Goal: Check status: Check status

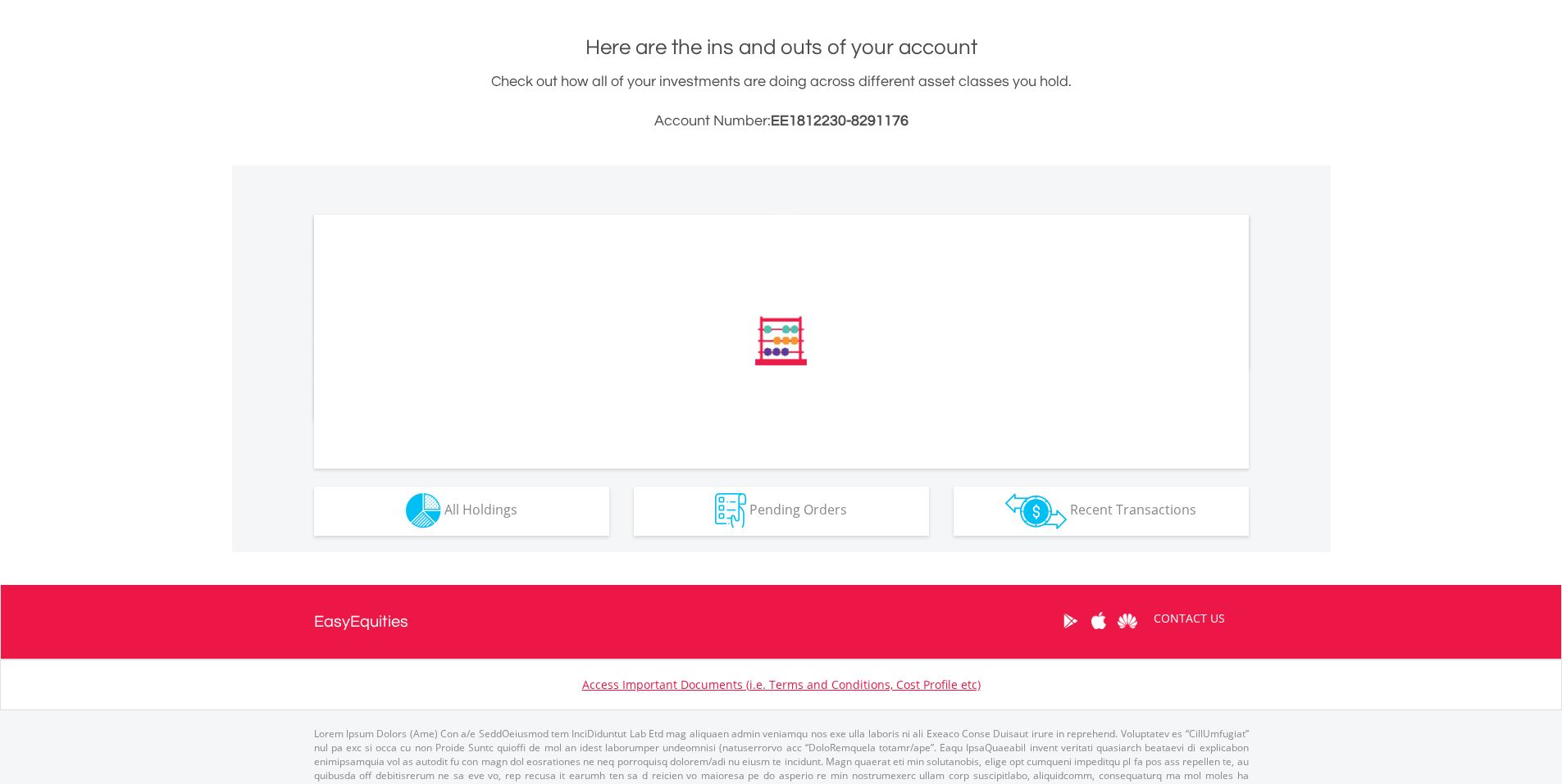
scroll to position [379, 0]
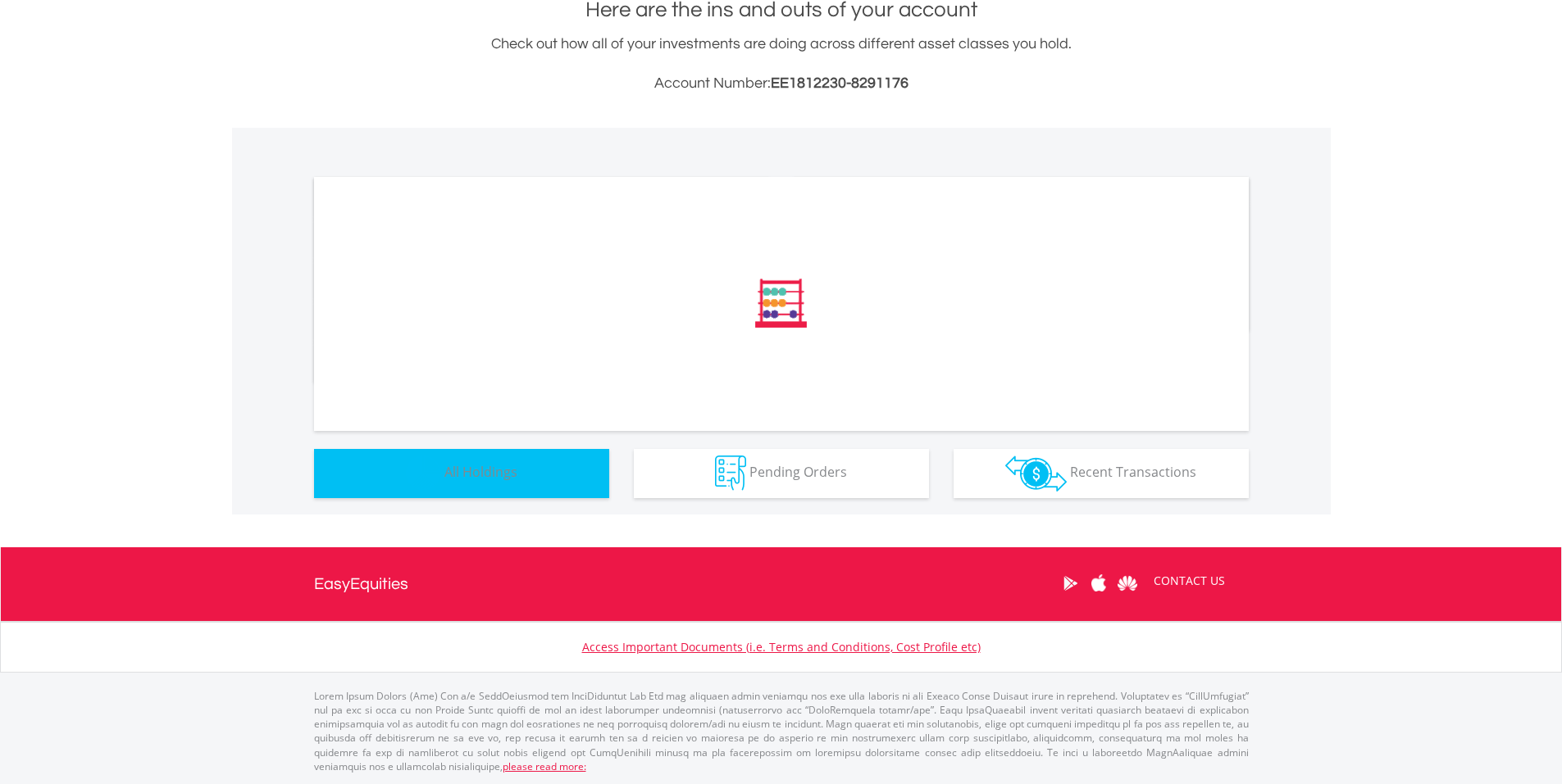
click at [498, 476] on span "All Holdings" at bounding box center [481, 472] width 73 height 18
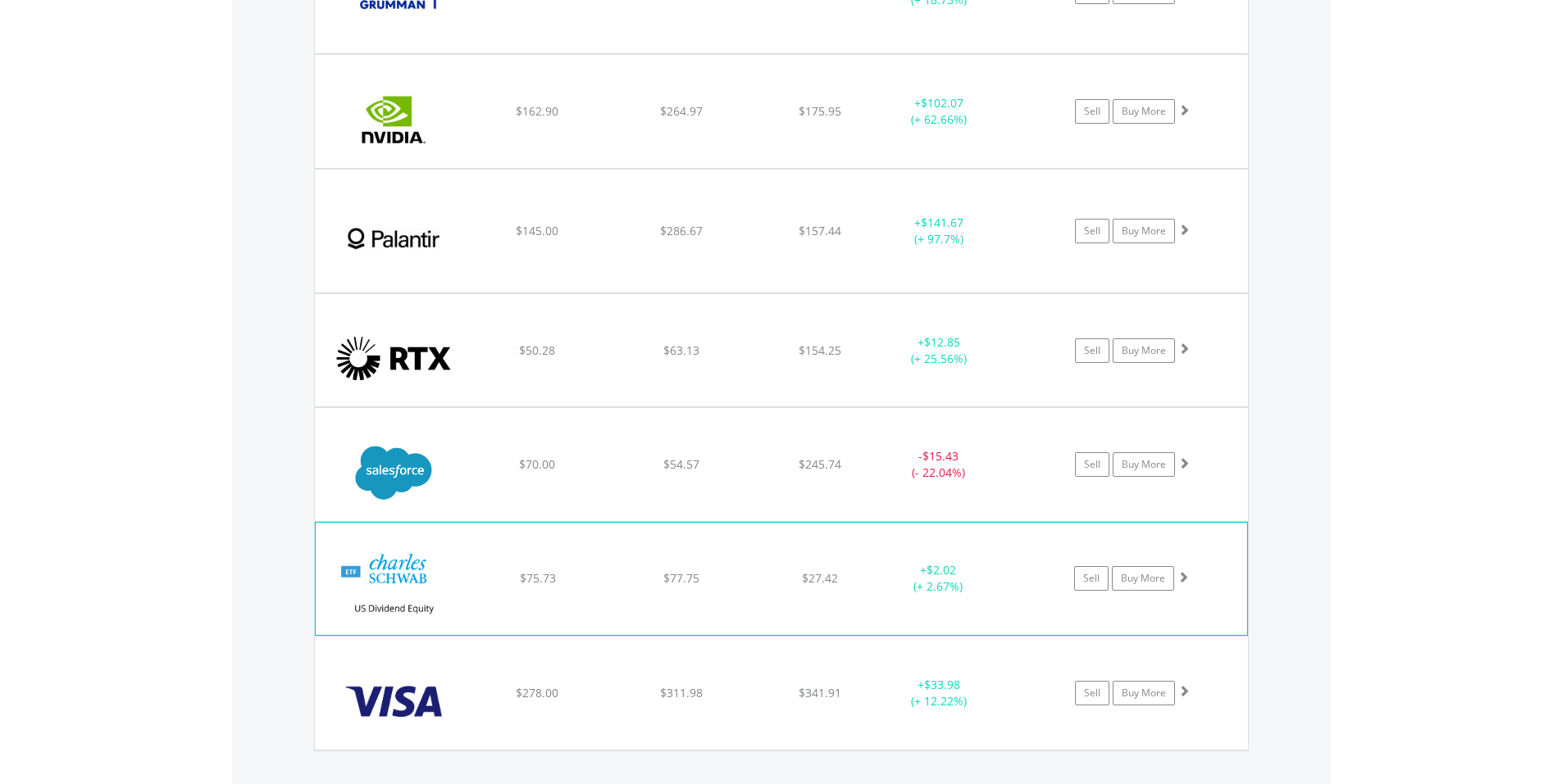
scroll to position [3005, 0]
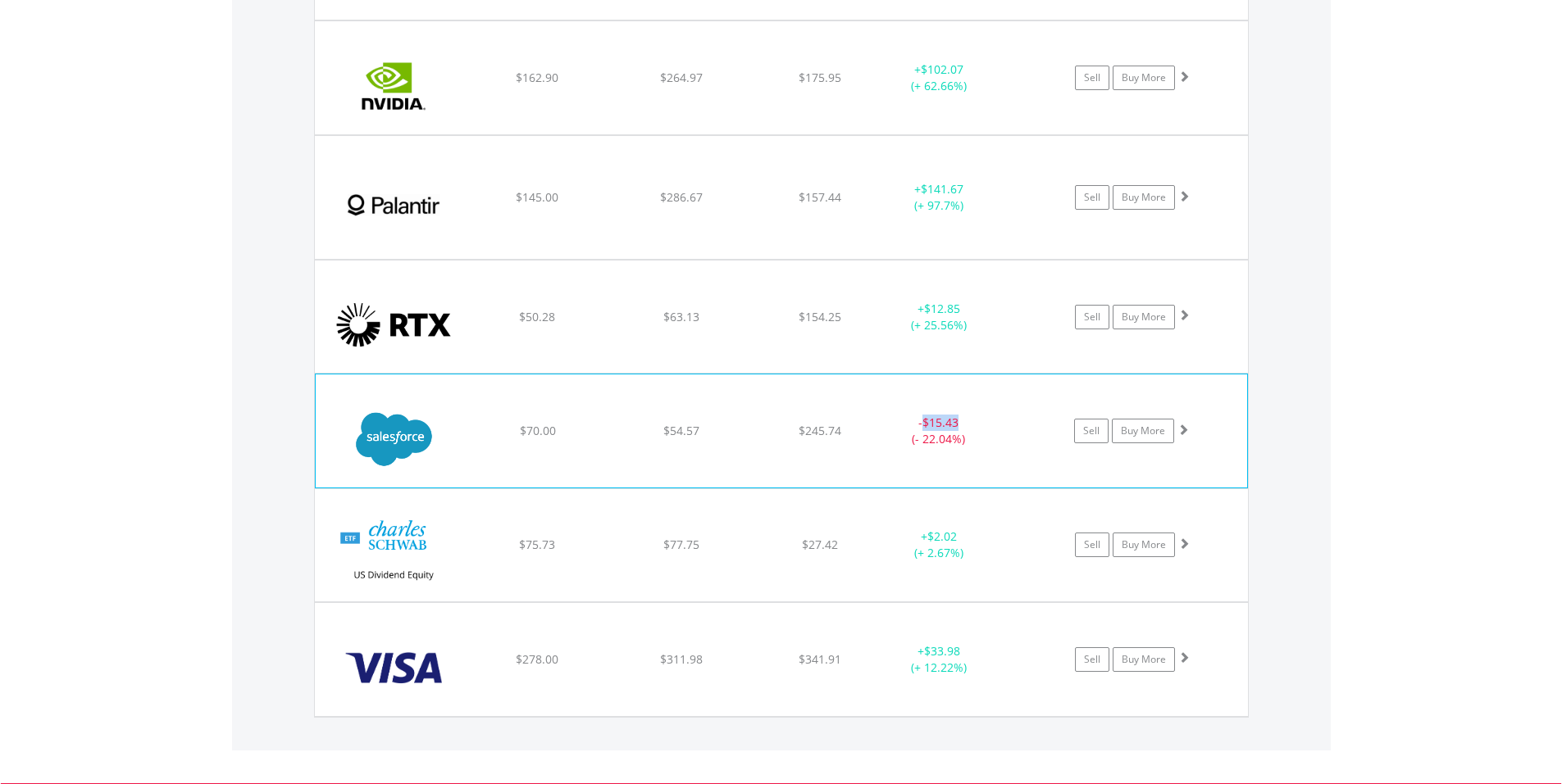
drag, startPoint x: 924, startPoint y: 419, endPoint x: 964, endPoint y: 422, distance: 40.1
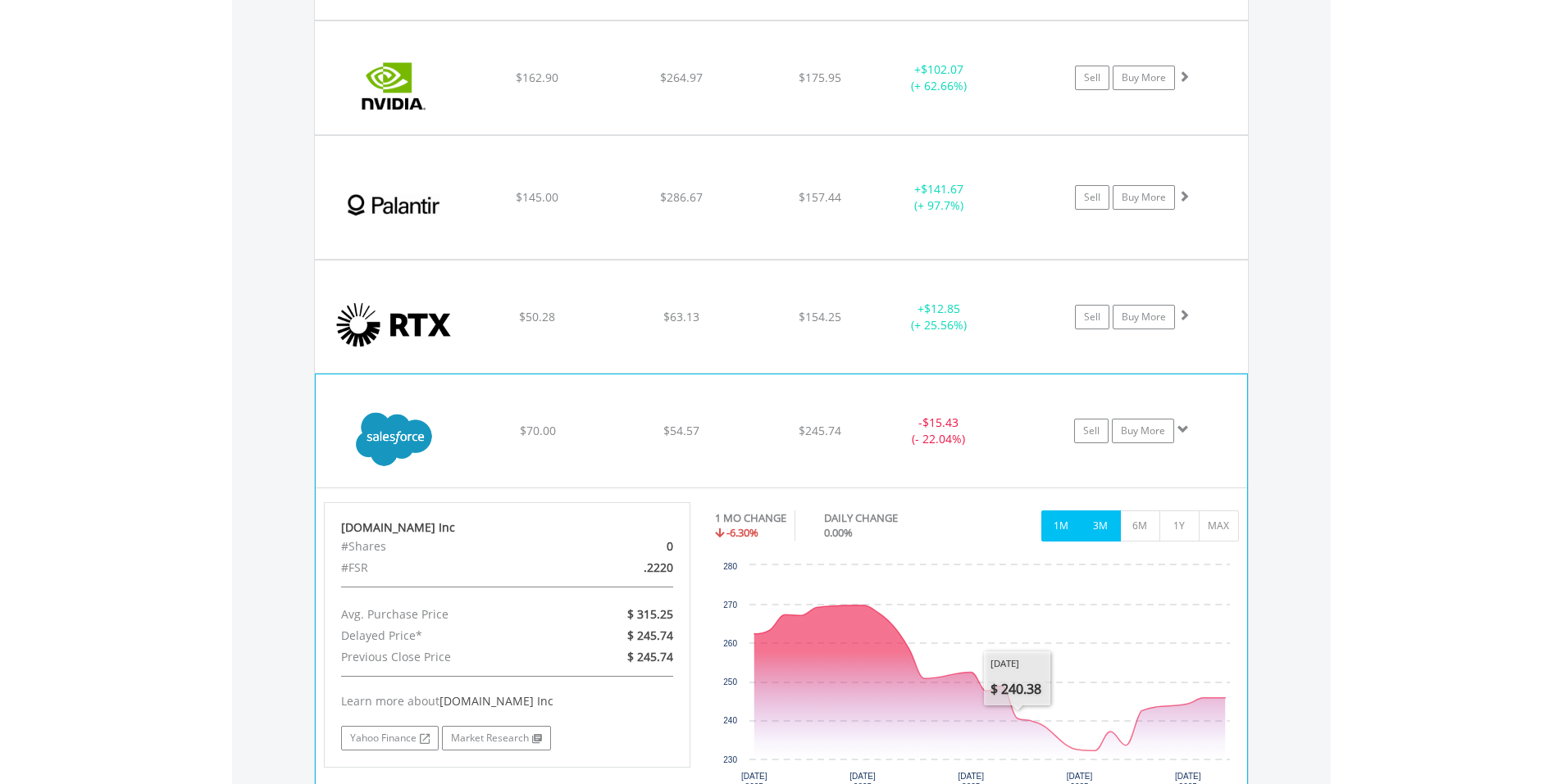
click at [1097, 526] on button "3M" at bounding box center [1100, 526] width 40 height 31
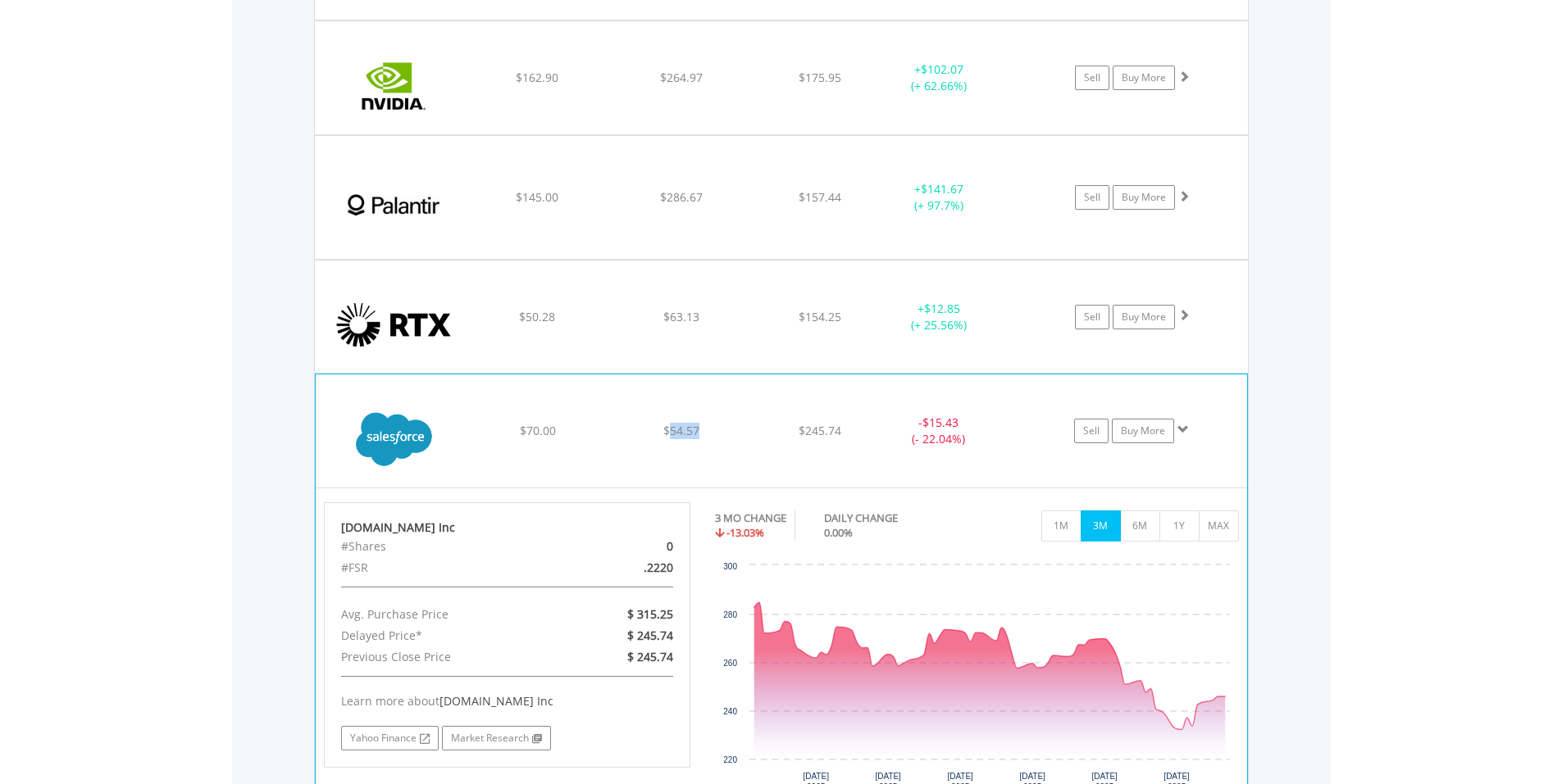
drag, startPoint x: 670, startPoint y: 431, endPoint x: 734, endPoint y: 427, distance: 64.1
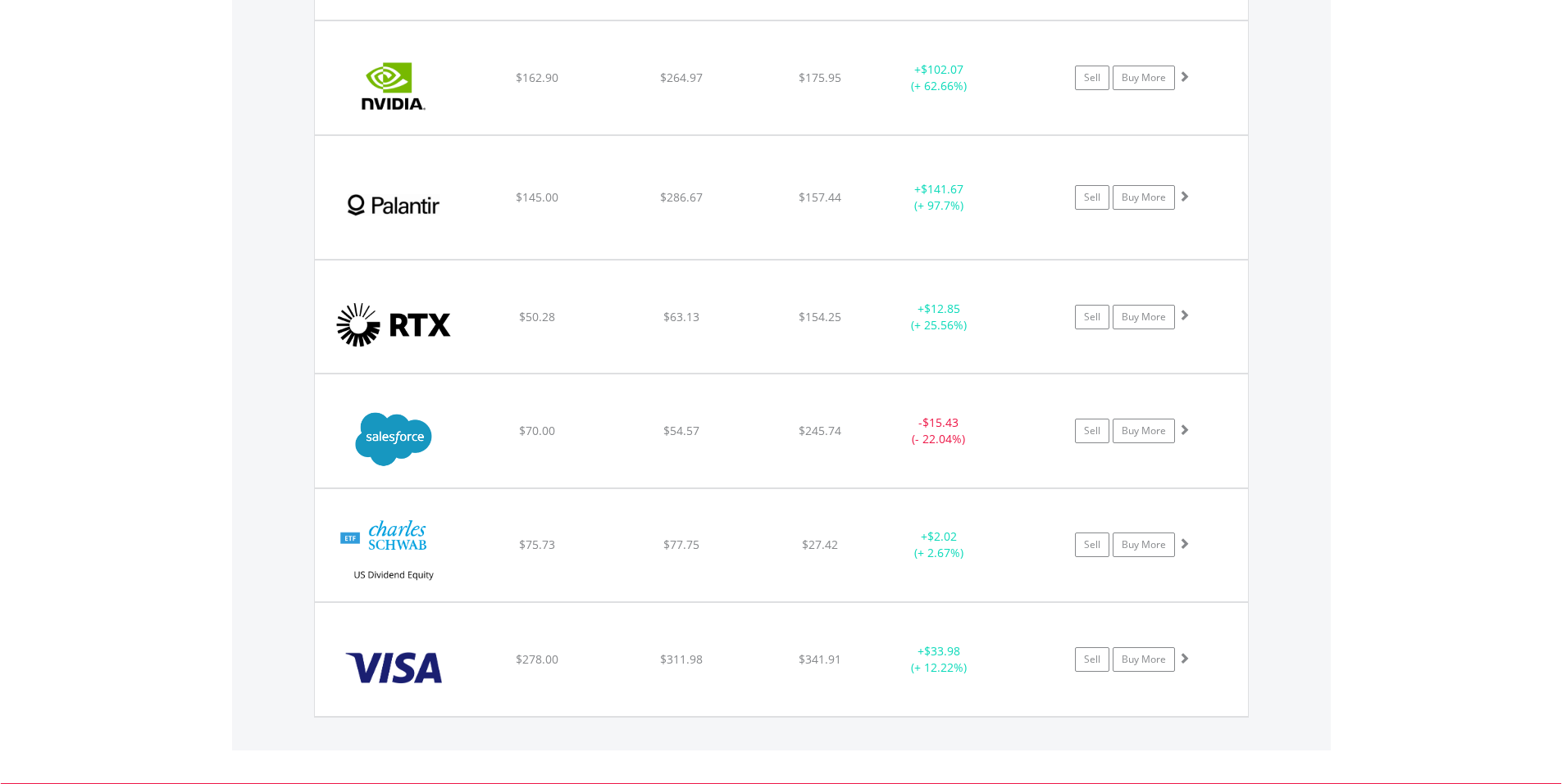
drag, startPoint x: 525, startPoint y: 430, endPoint x: 556, endPoint y: 424, distance: 31.6
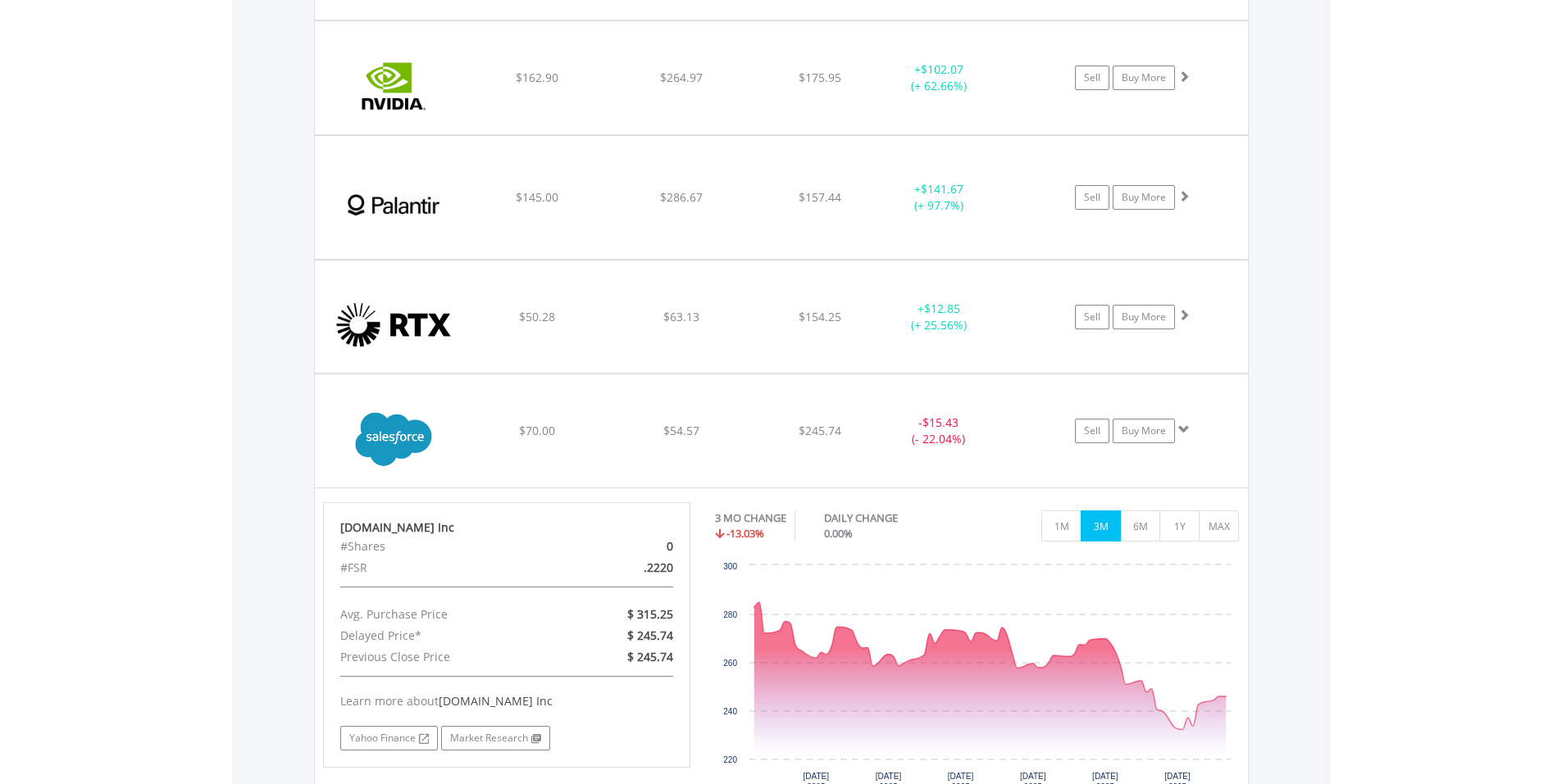
click at [1183, 429] on span at bounding box center [1183, 429] width 11 height 11
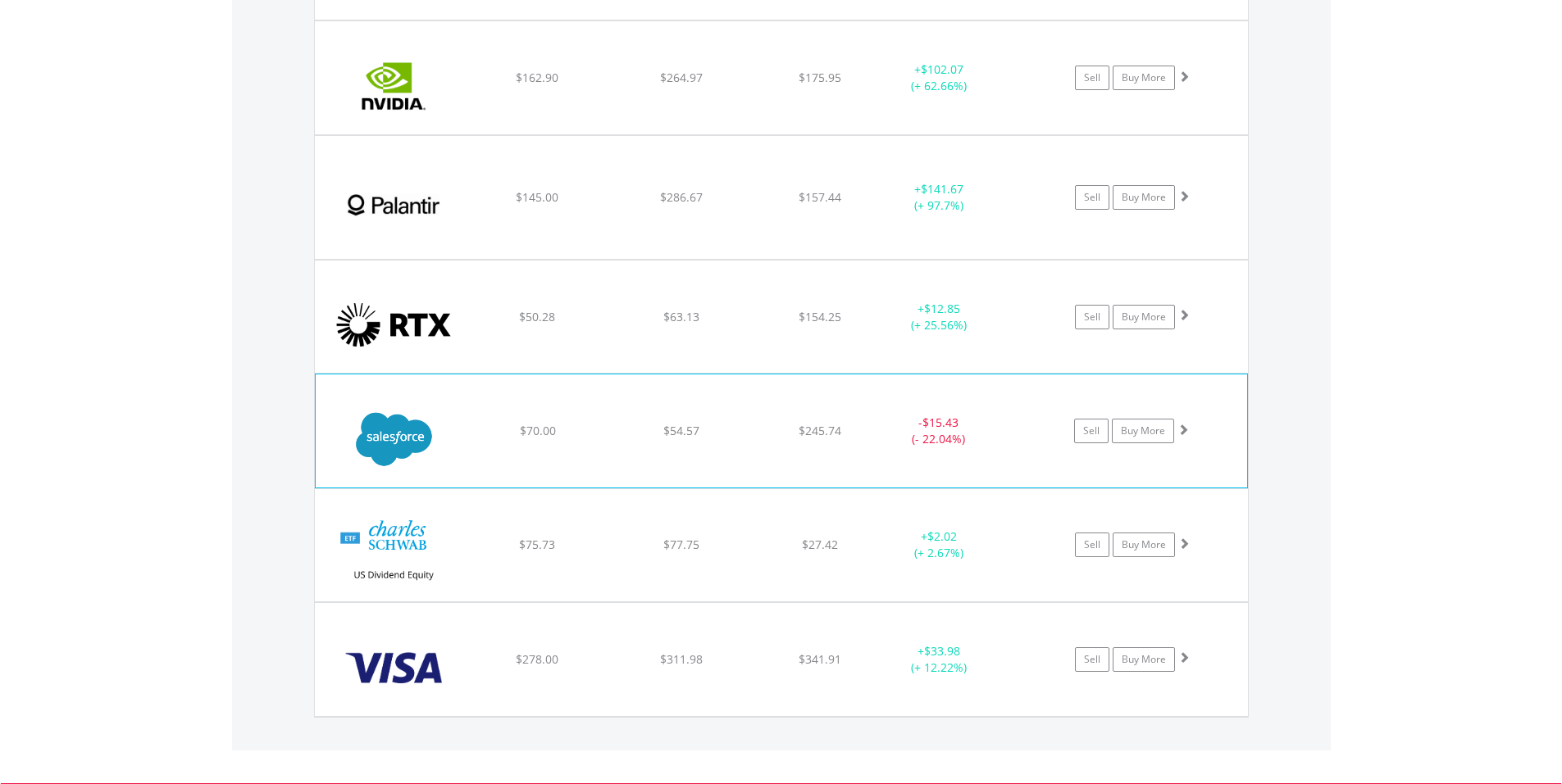
click at [1182, 430] on span at bounding box center [1183, 429] width 11 height 11
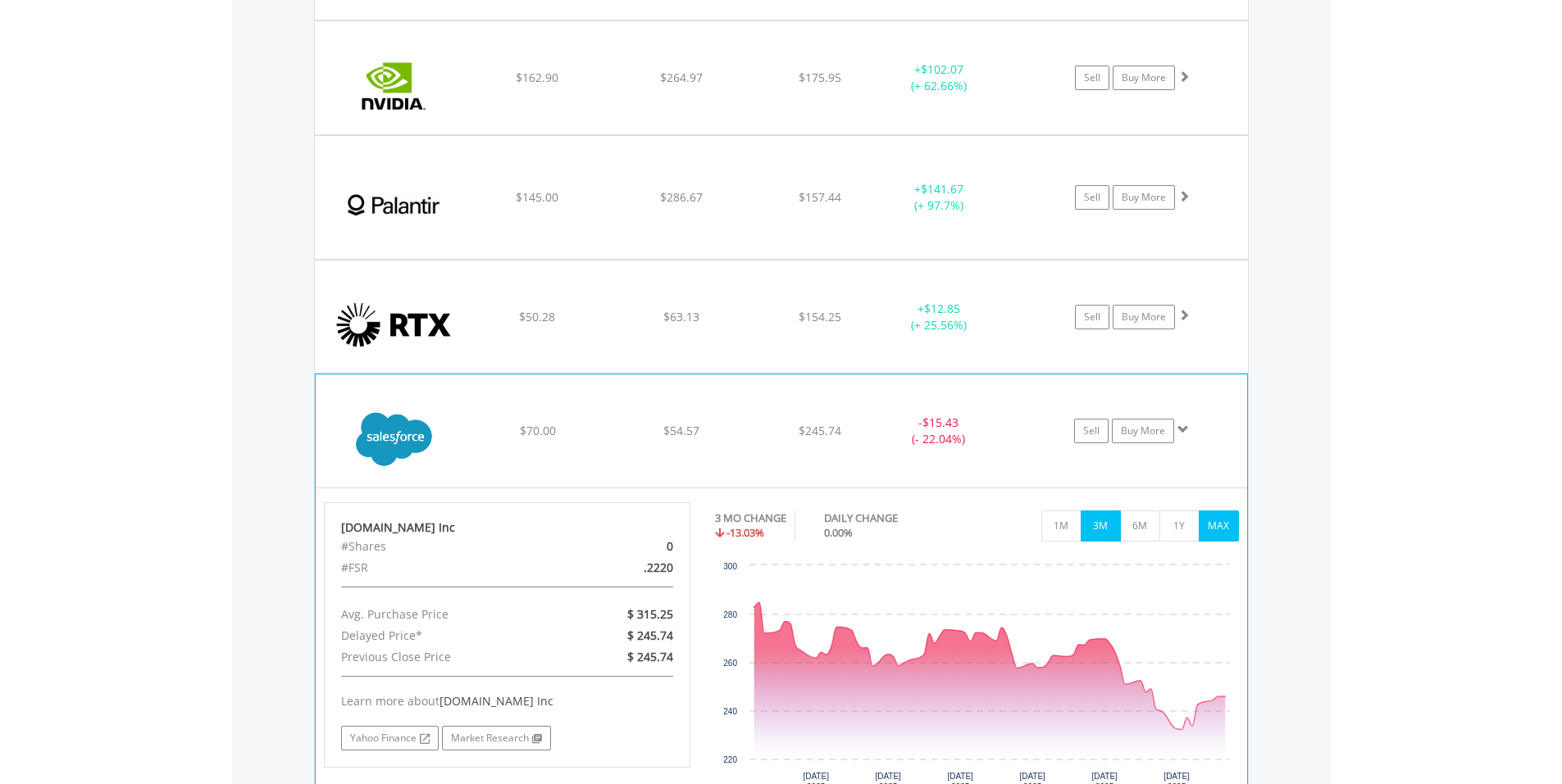
click at [1213, 533] on button "MAX" at bounding box center [1218, 526] width 40 height 31
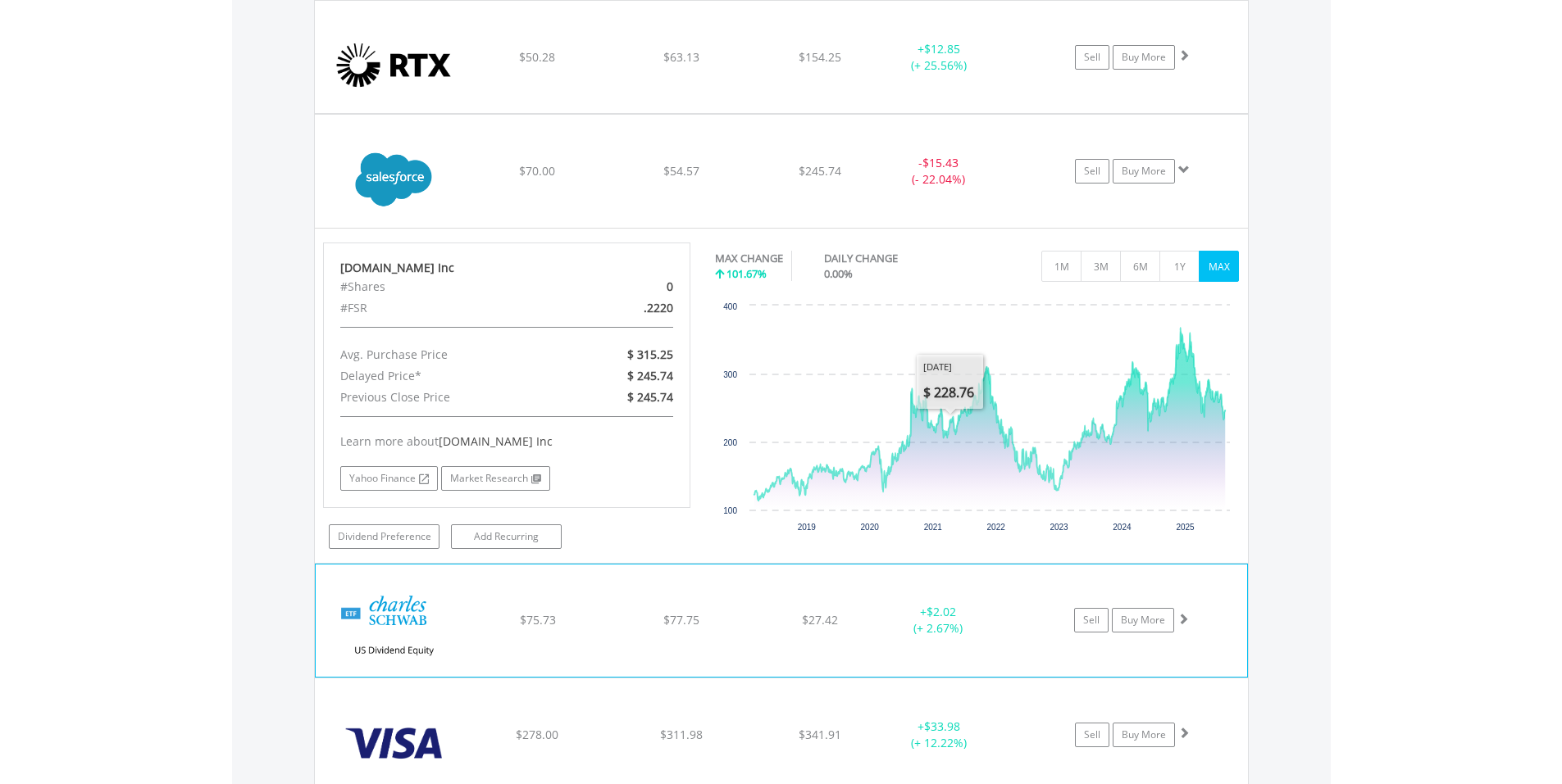
scroll to position [3278, 0]
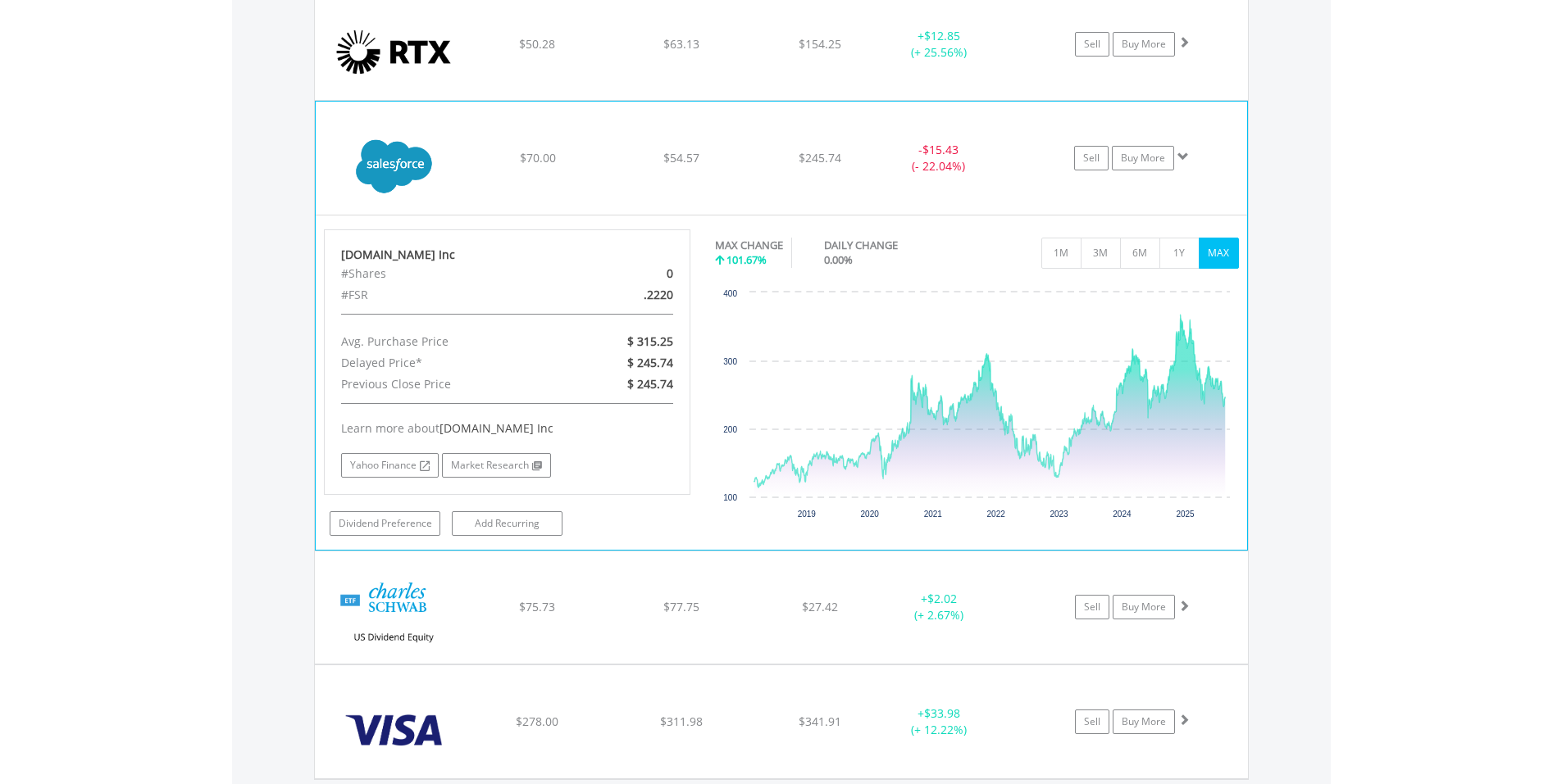
click at [1187, 151] on span at bounding box center [1183, 156] width 11 height 11
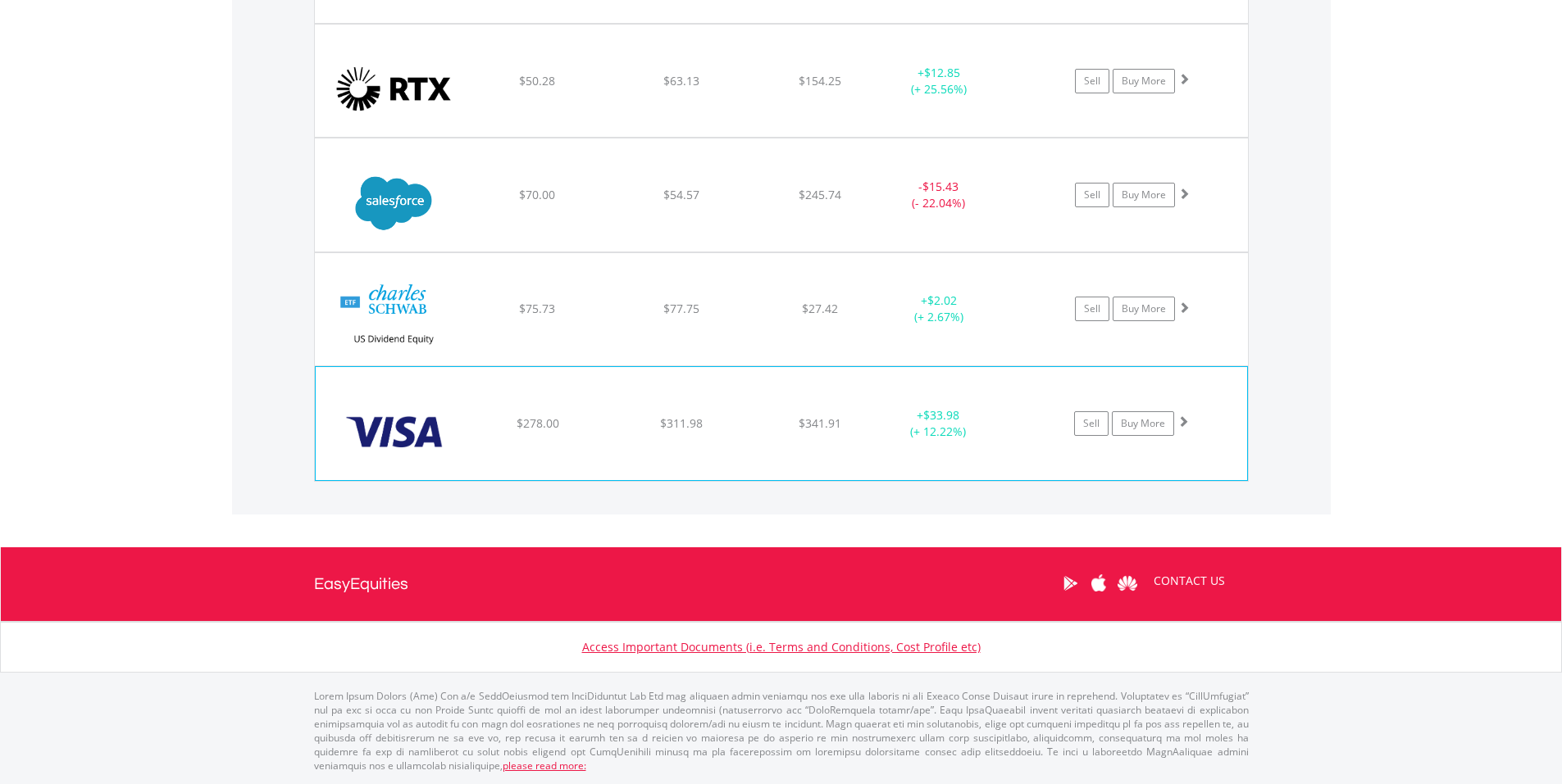
scroll to position [3241, 0]
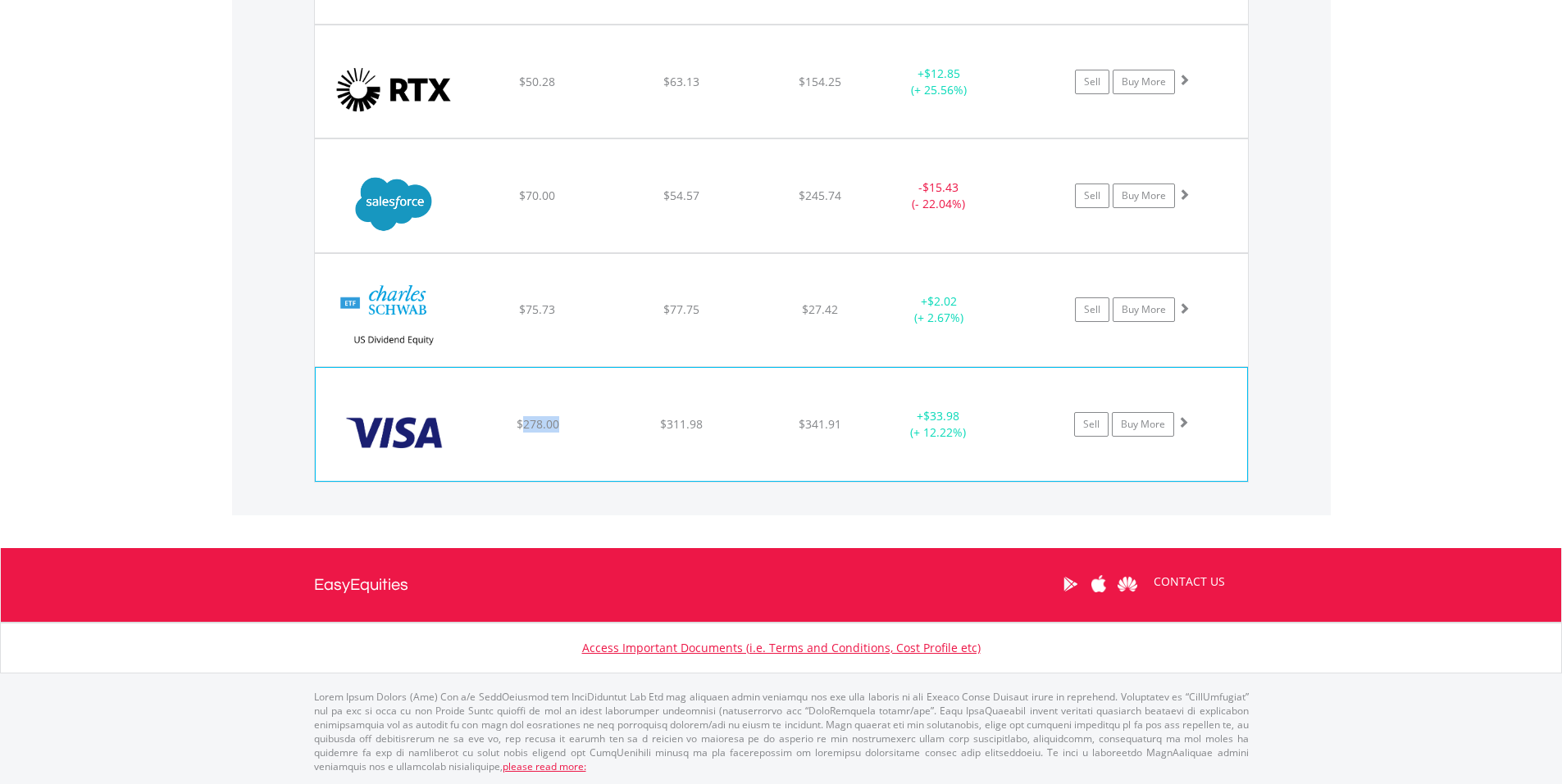
drag, startPoint x: 521, startPoint y: 421, endPoint x: 569, endPoint y: 423, distance: 48.0
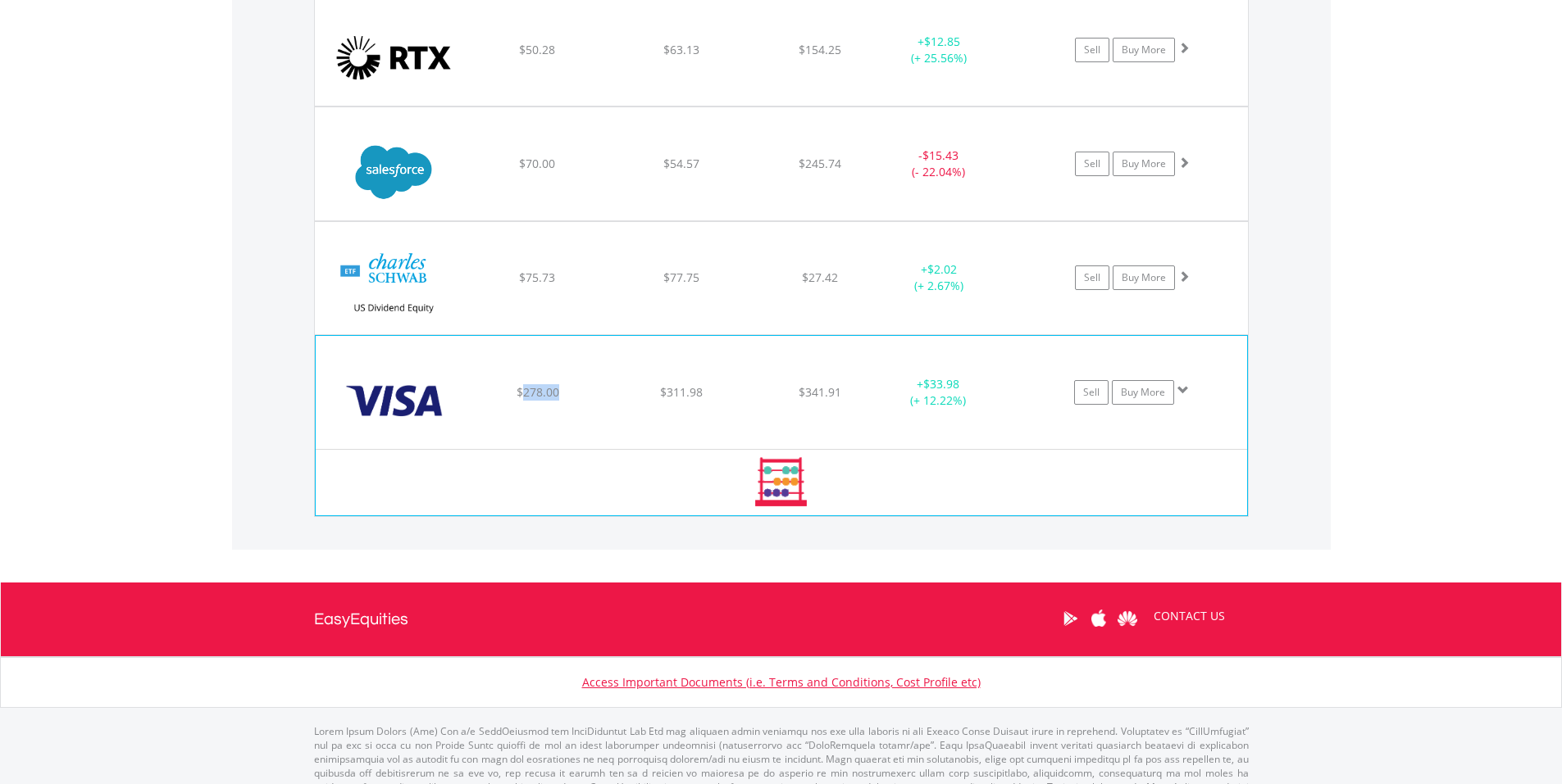
scroll to position [3278, 0]
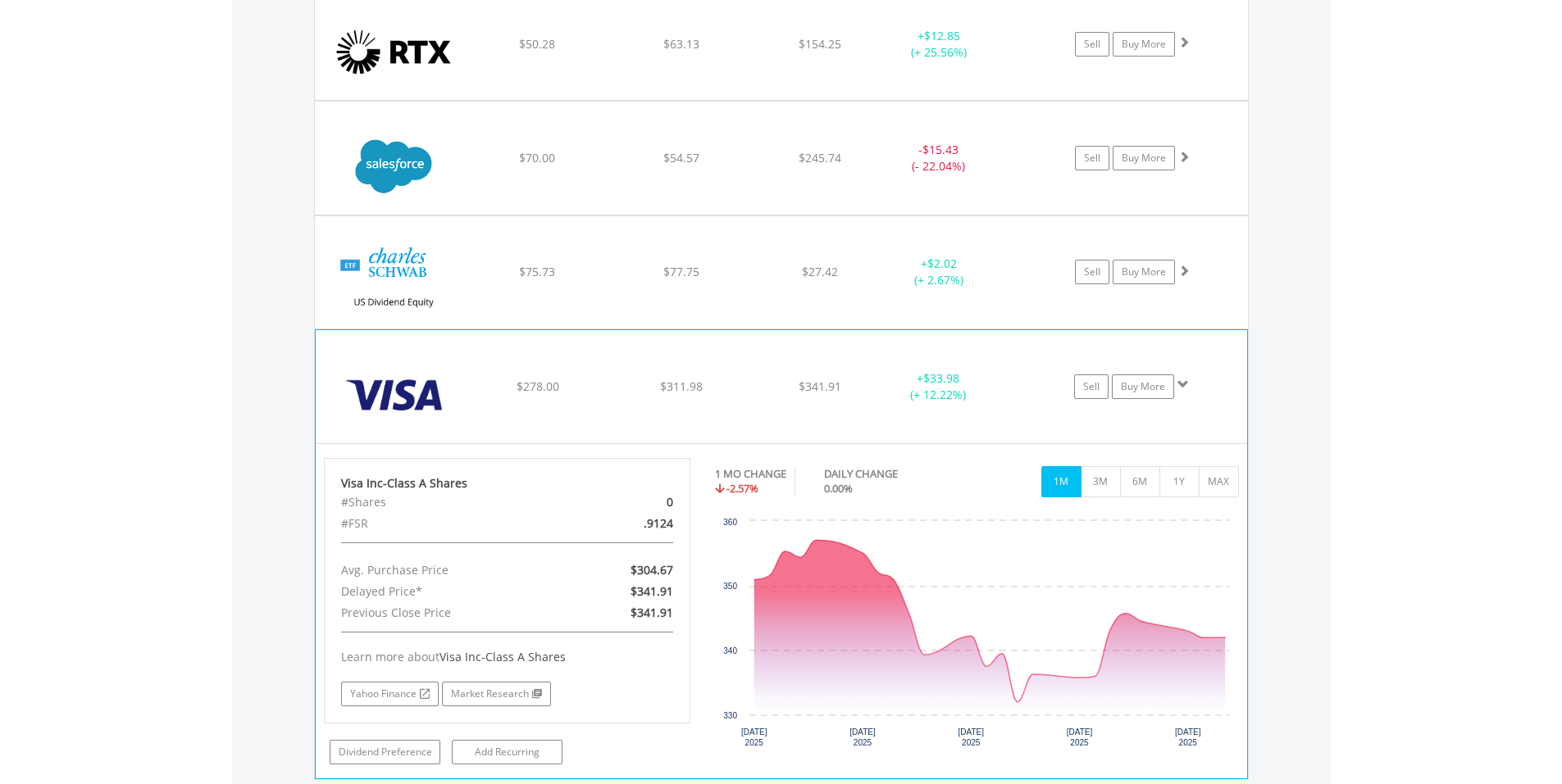
click at [1178, 384] on span at bounding box center [1183, 383] width 11 height 11
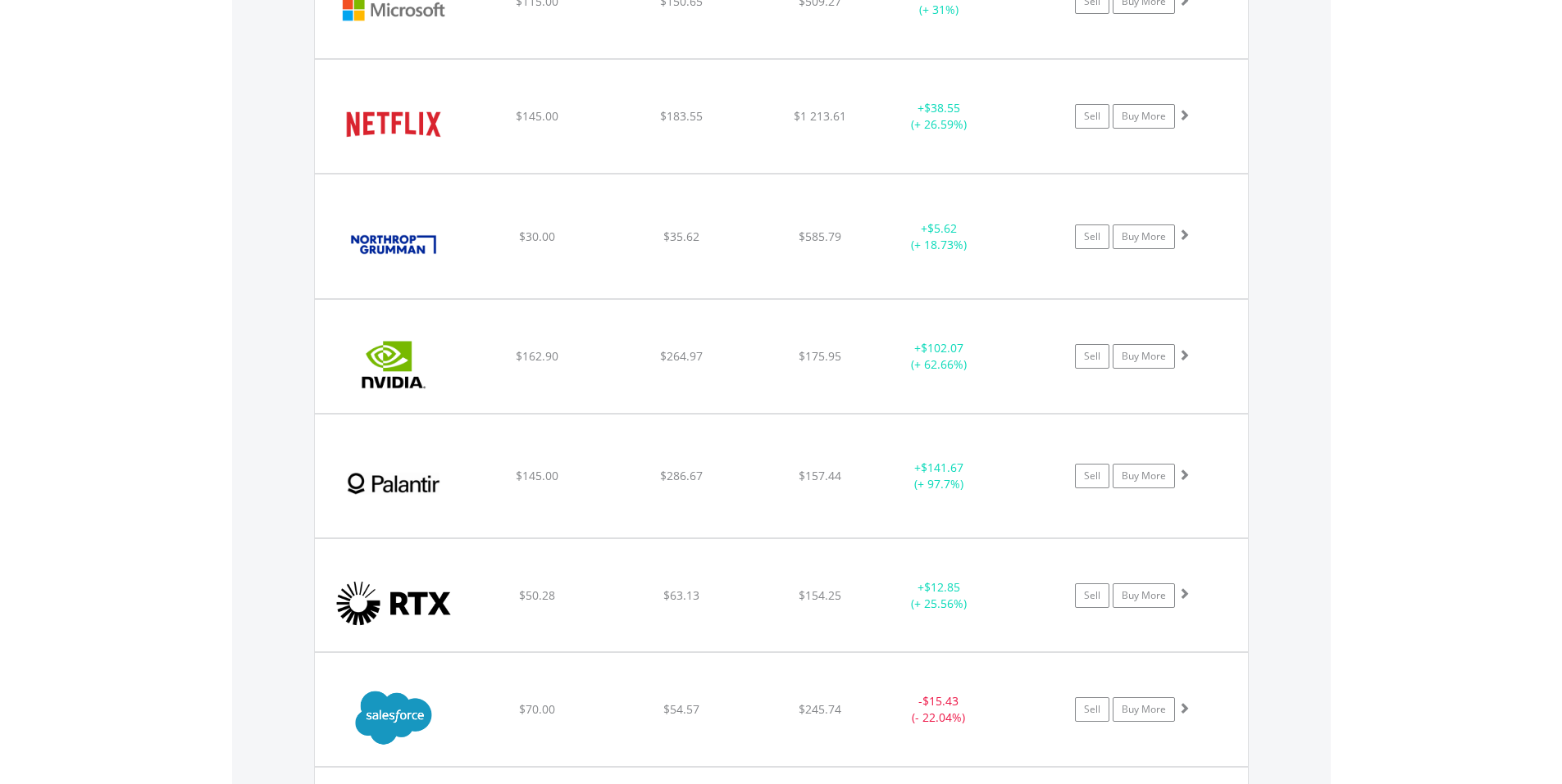
scroll to position [2968, 0]
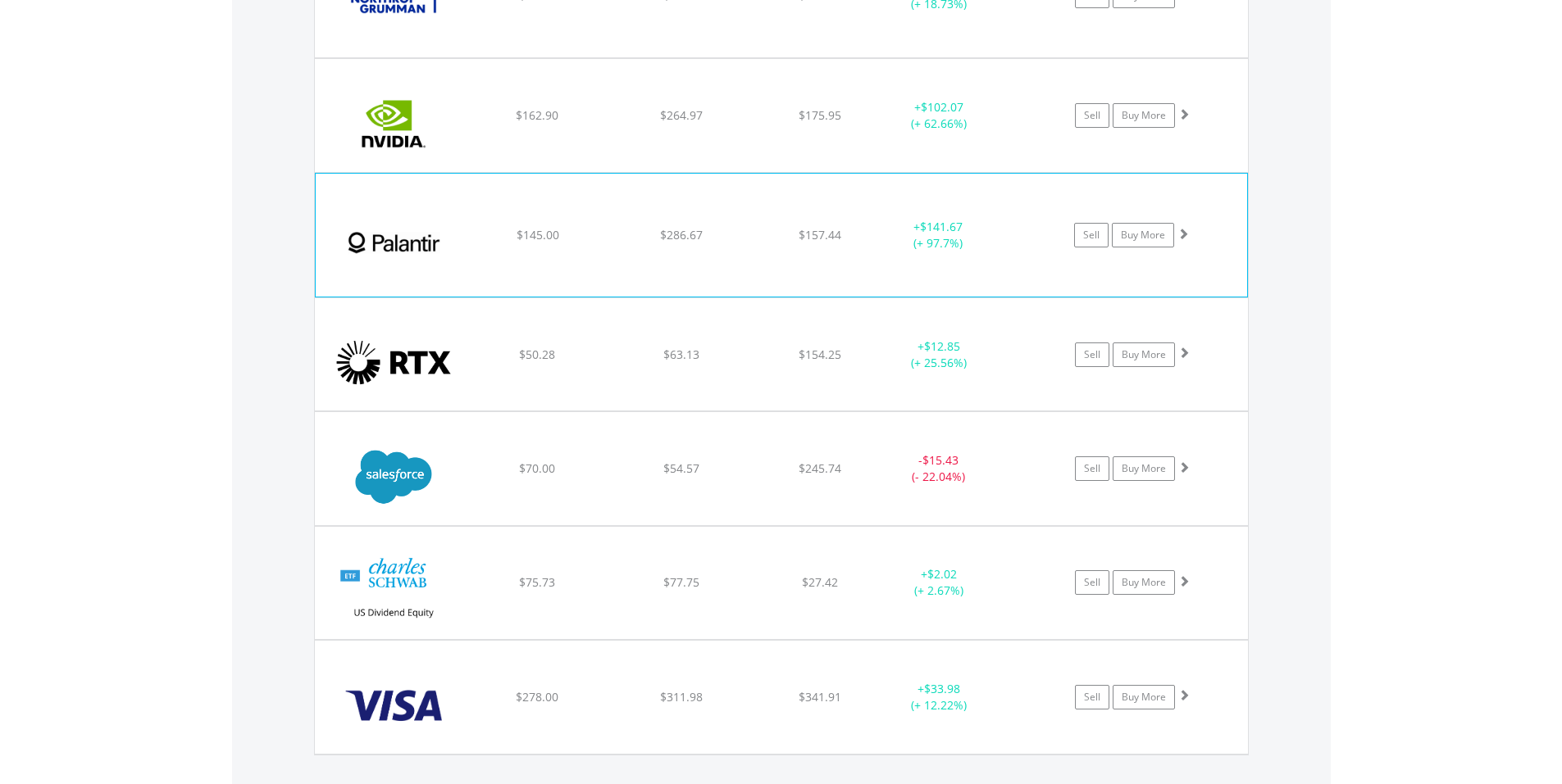
click at [1185, 234] on span at bounding box center [1183, 233] width 11 height 11
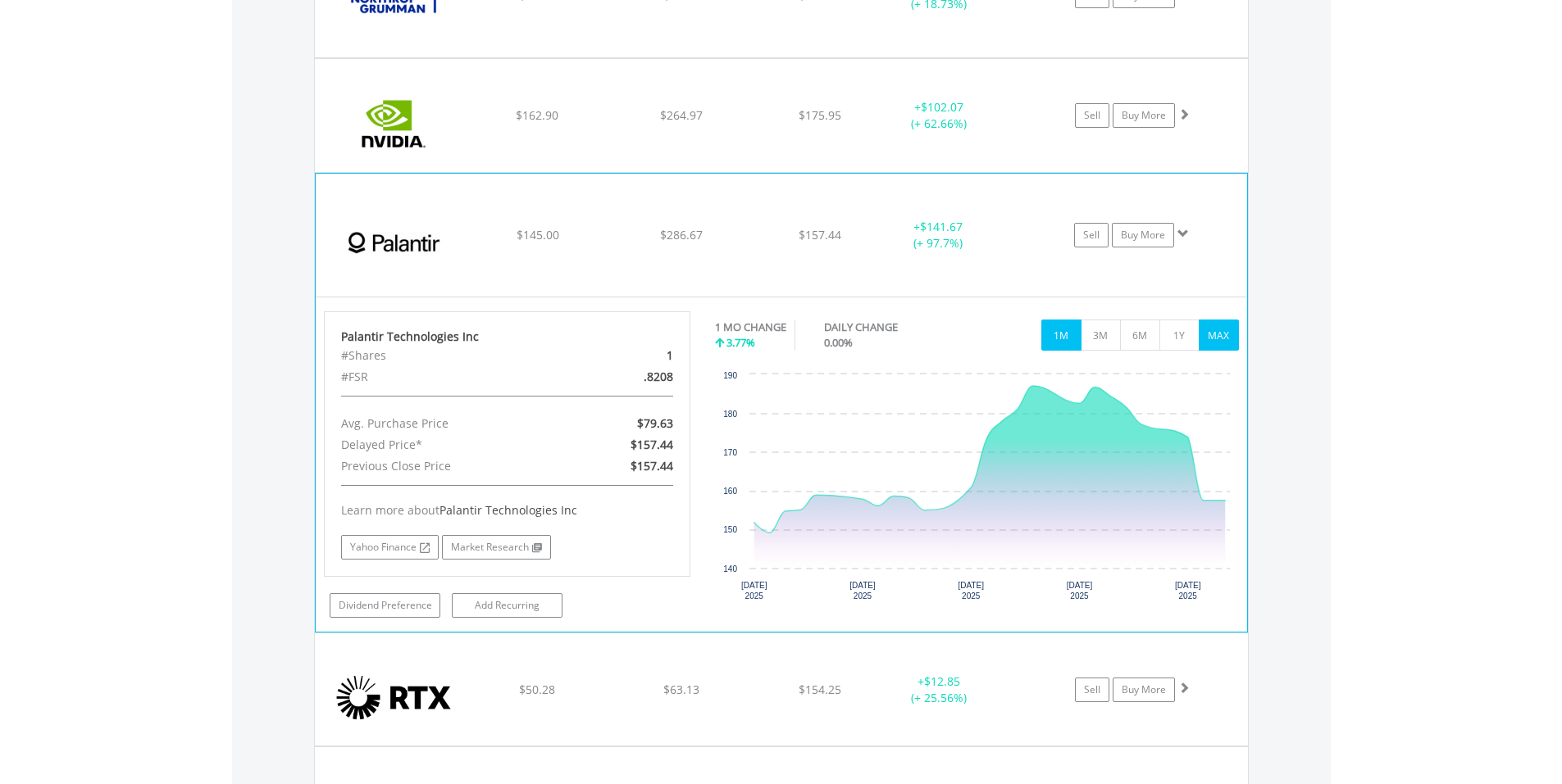
click at [1218, 339] on button "MAX" at bounding box center [1218, 335] width 40 height 31
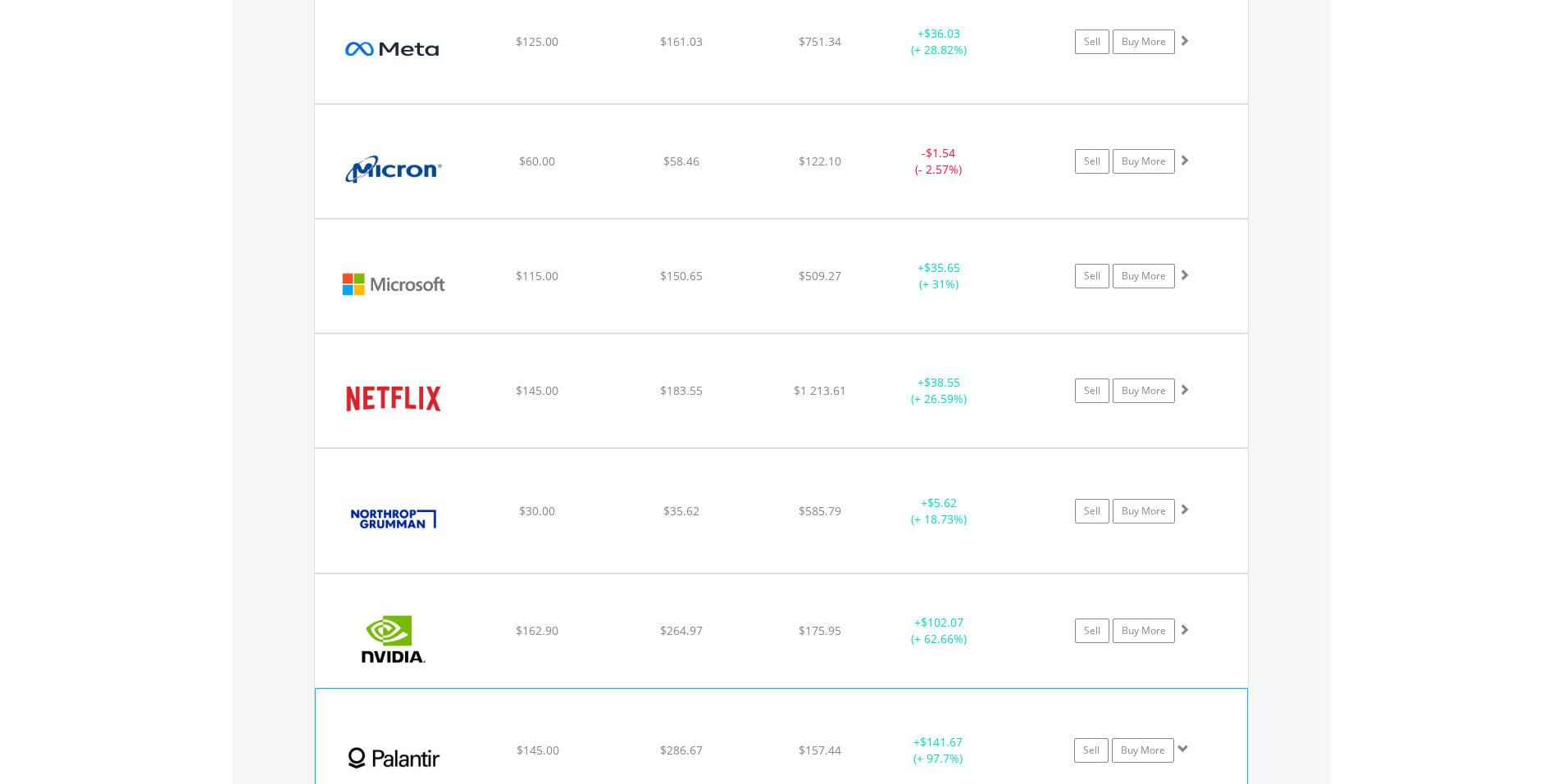
scroll to position [2694, 0]
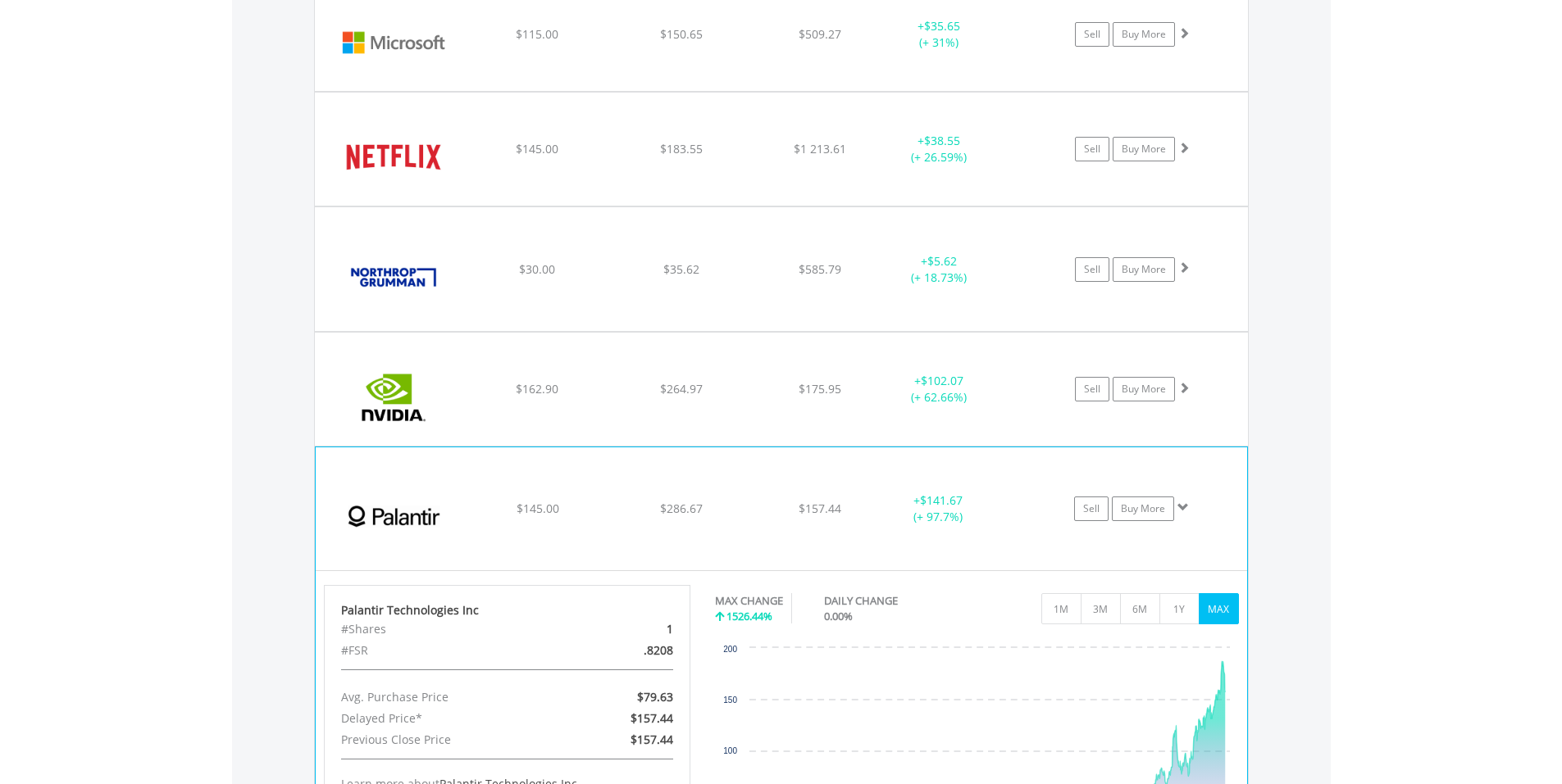
click at [1186, 508] on span at bounding box center [1183, 507] width 11 height 11
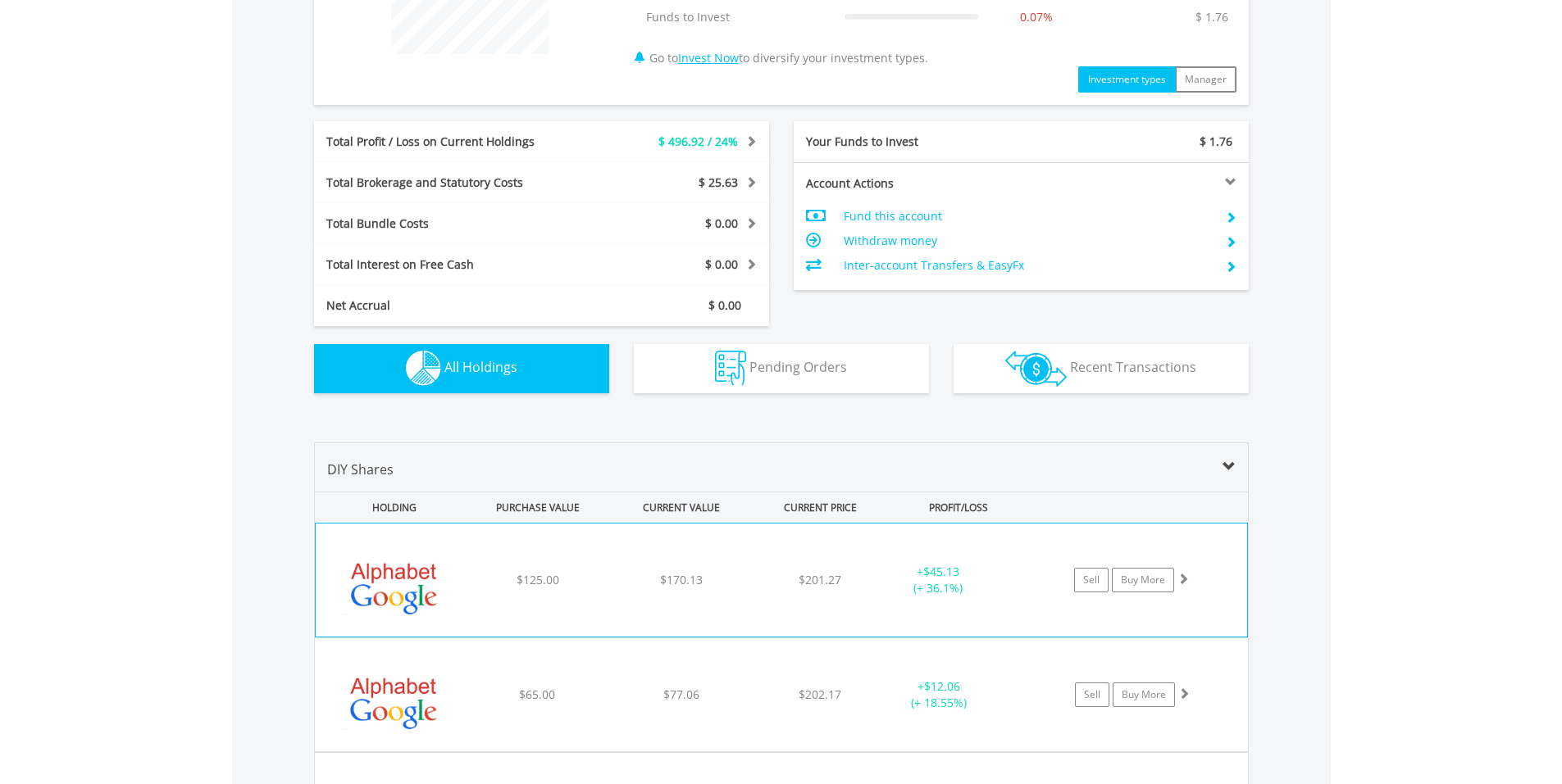
scroll to position [0, 0]
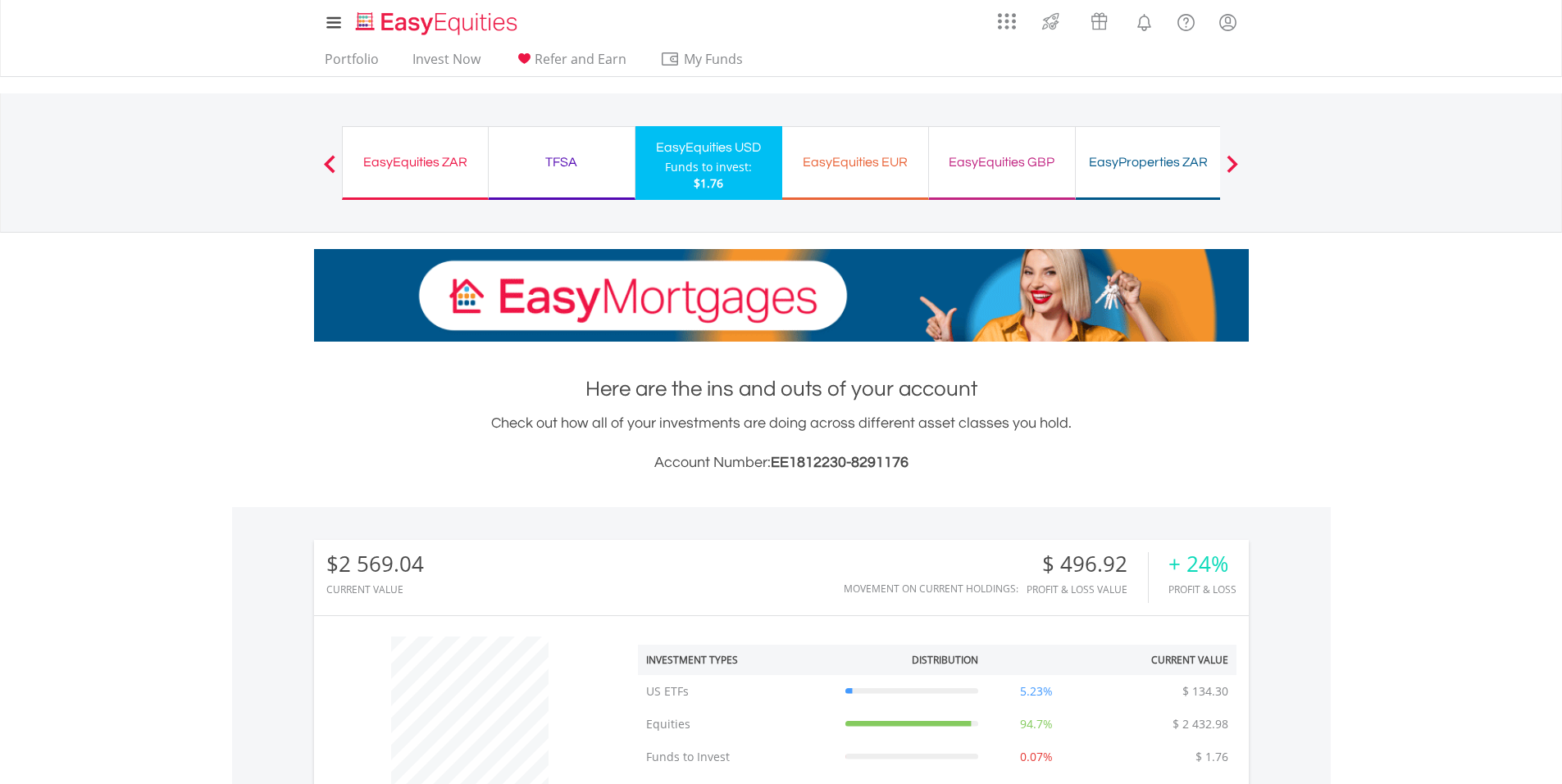
click at [581, 173] on div "TFSA" at bounding box center [562, 162] width 126 height 23
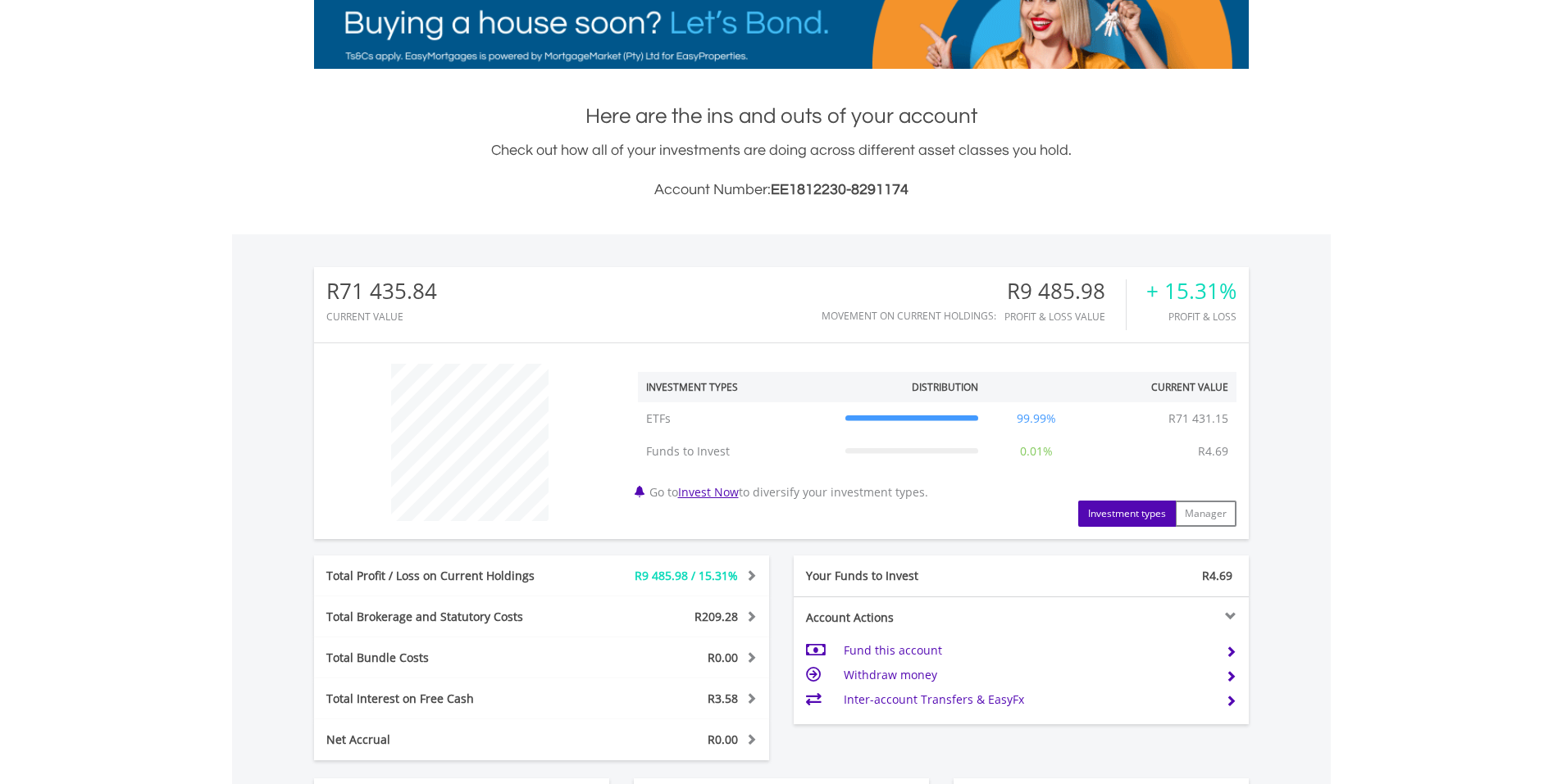
scroll to position [602, 0]
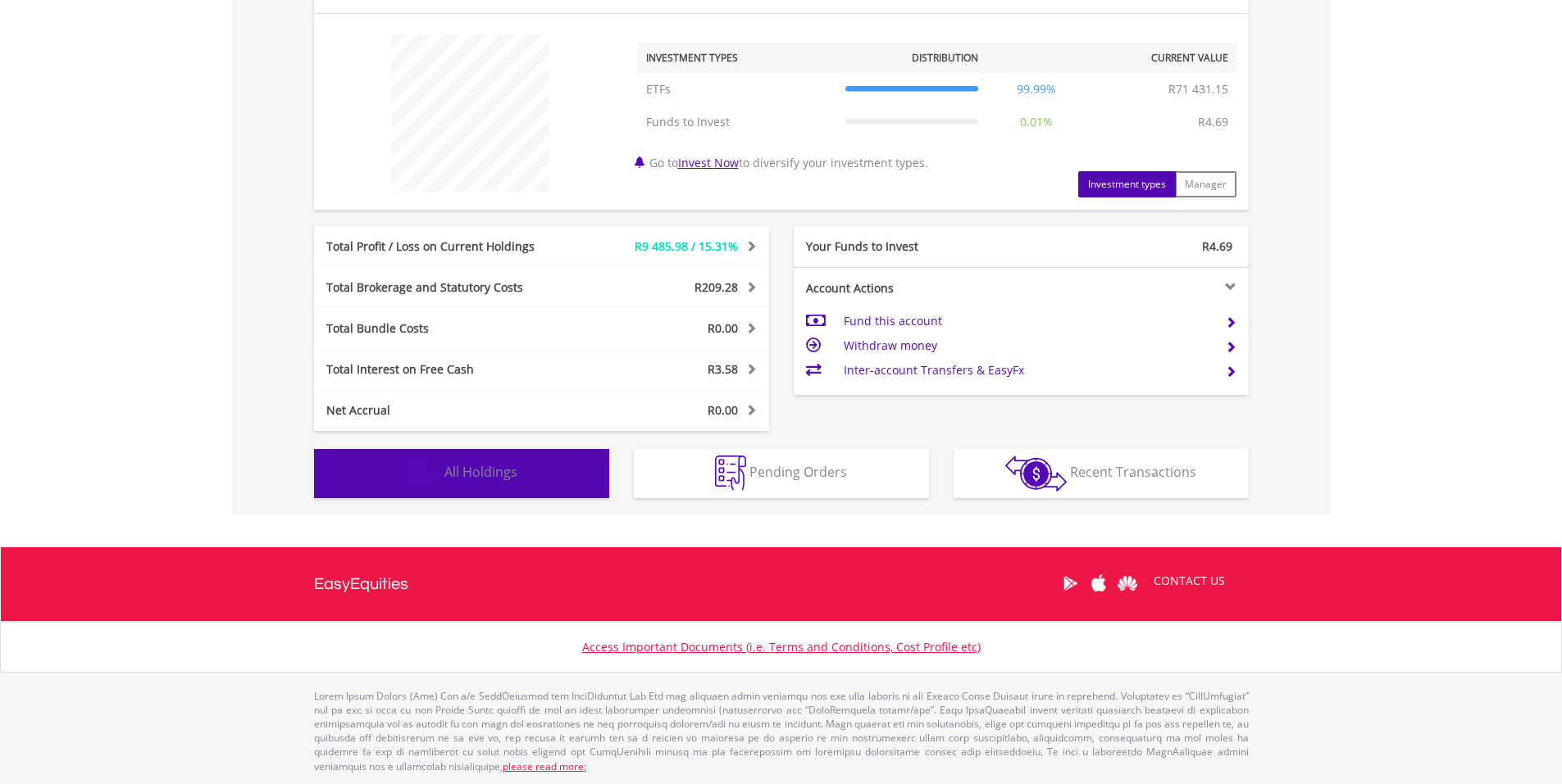
click at [487, 488] on button "Holdings All Holdings" at bounding box center [461, 474] width 295 height 49
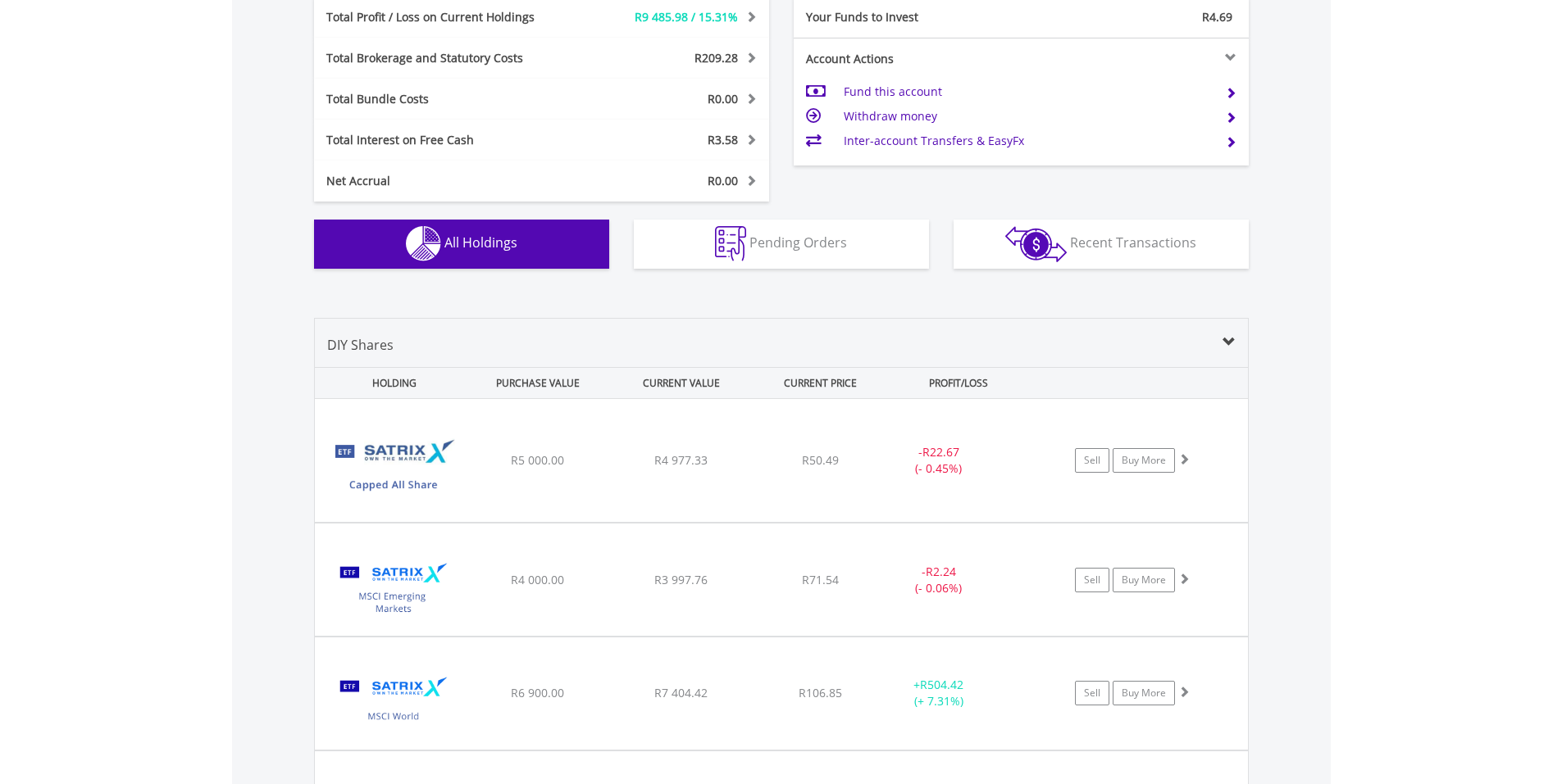
scroll to position [603, 0]
